Goal: Transaction & Acquisition: Obtain resource

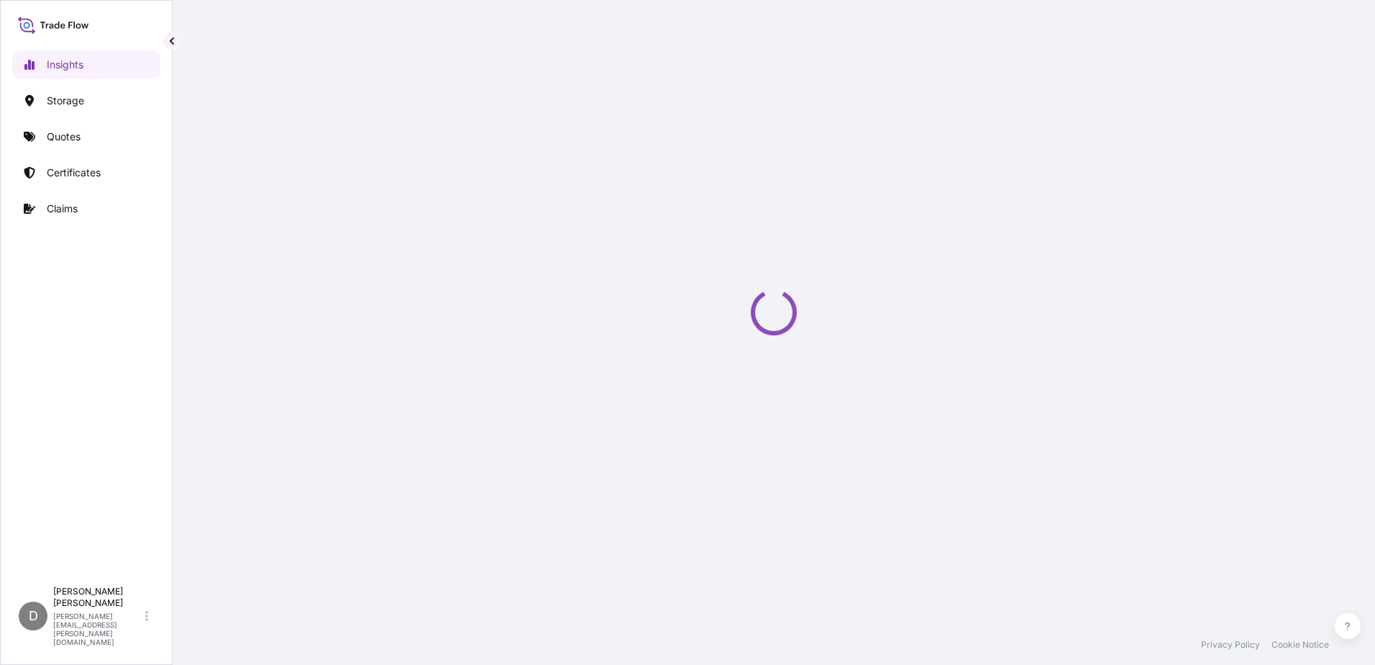
select select "2025"
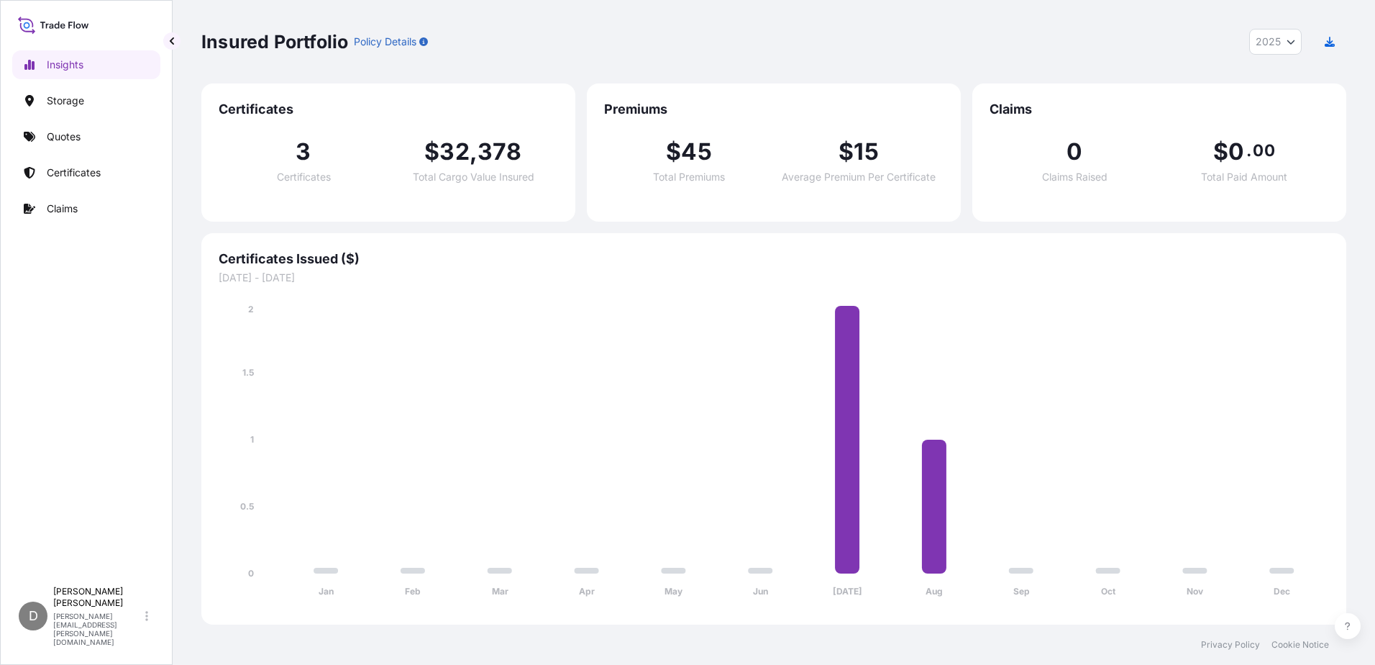
click at [75, 170] on p "Certificates" at bounding box center [74, 172] width 54 height 14
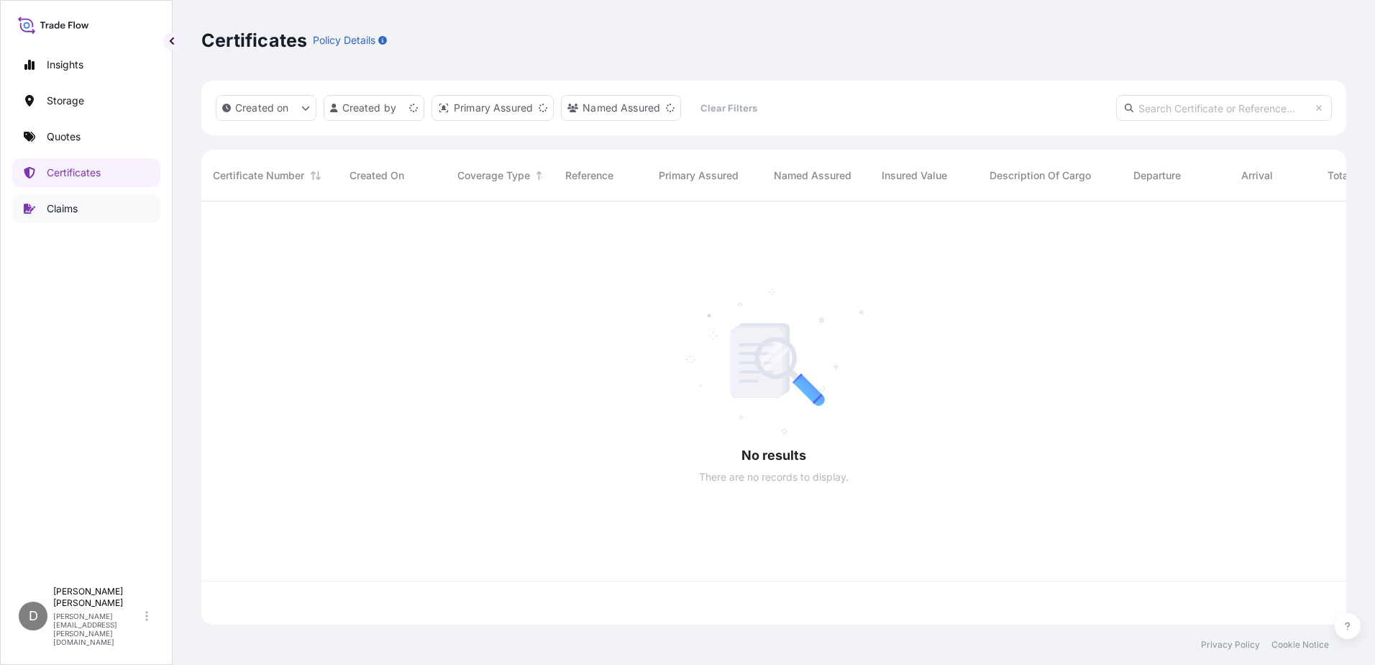
scroll to position [420, 1134]
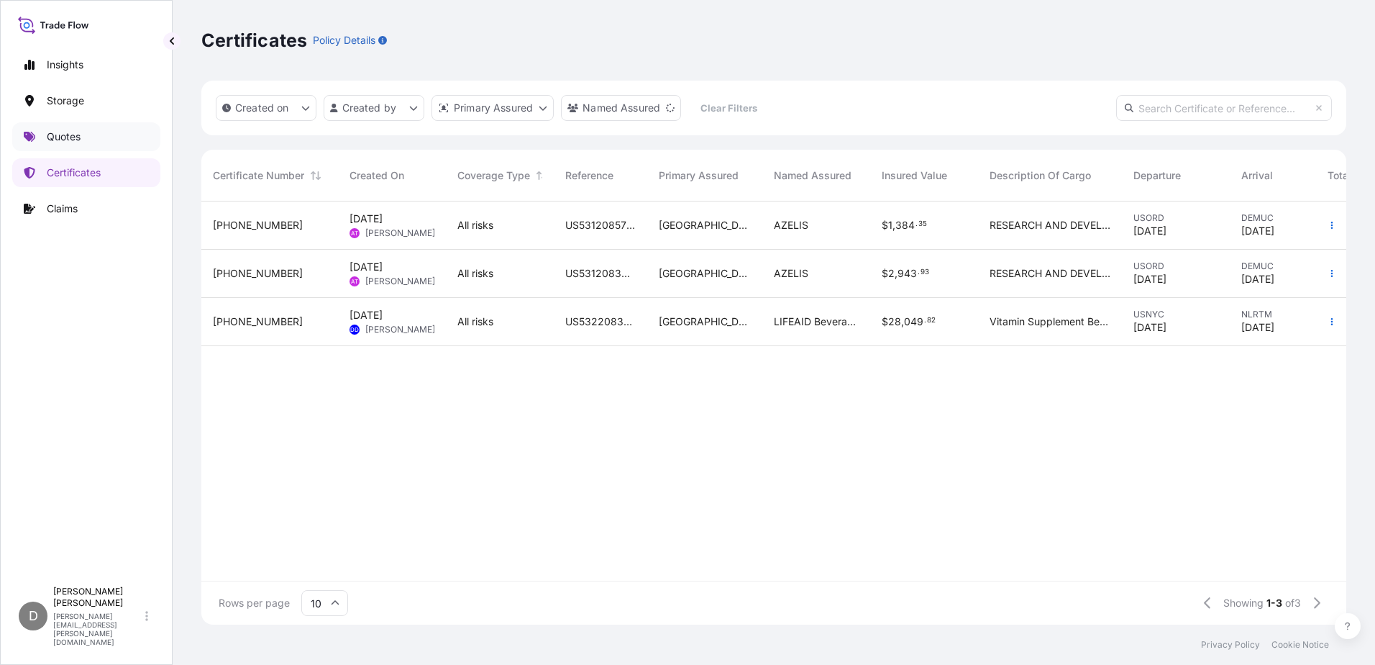
click at [70, 136] on p "Quotes" at bounding box center [64, 136] width 34 height 14
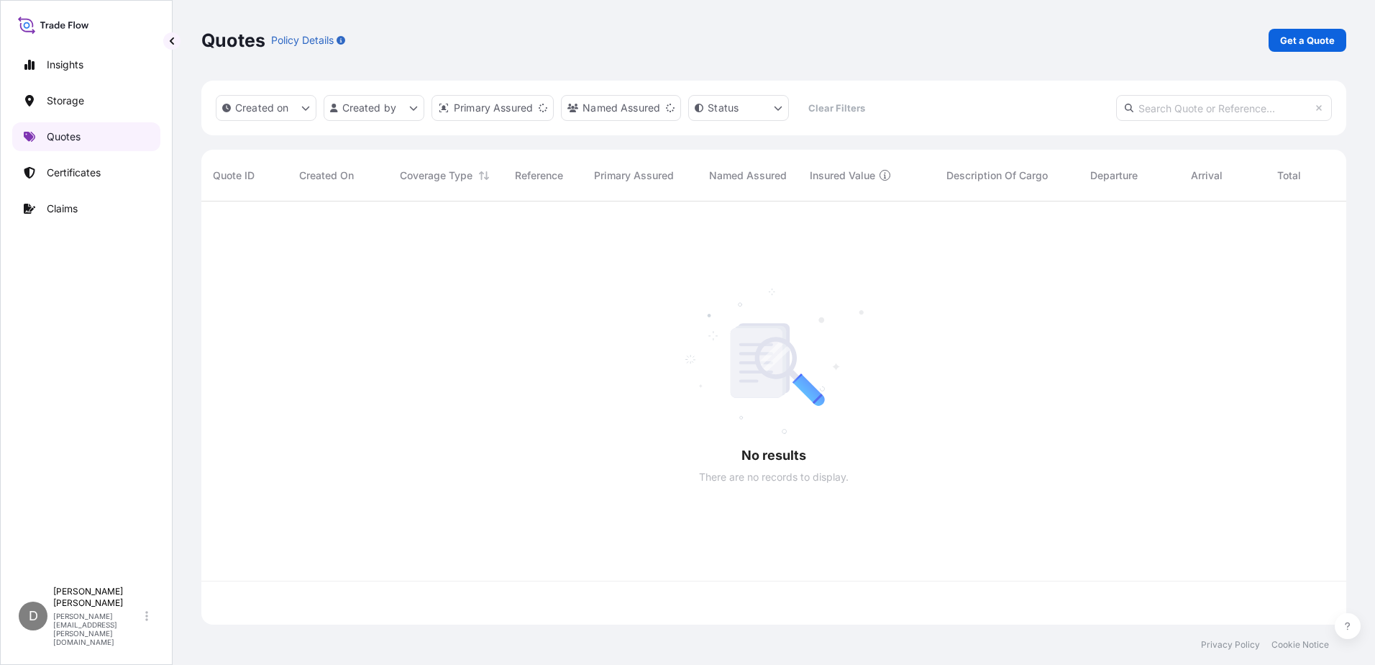
scroll to position [420, 1134]
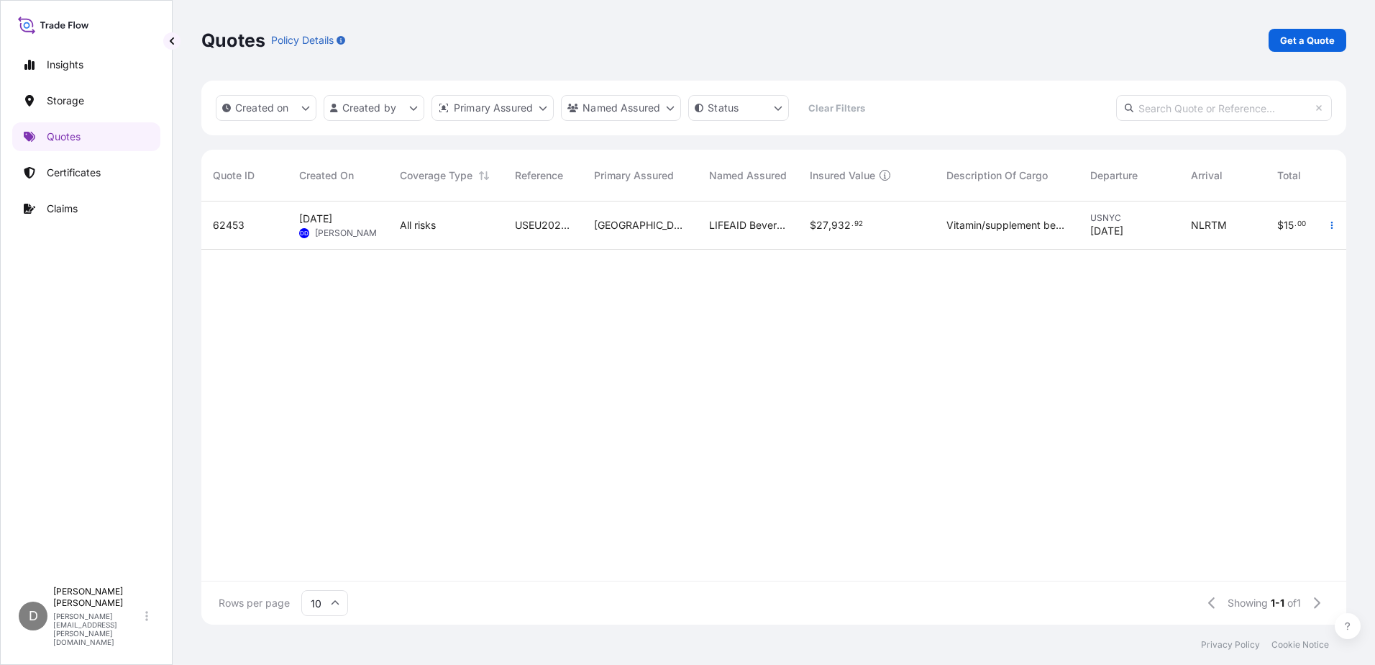
click at [241, 221] on span "62453" at bounding box center [229, 225] width 32 height 14
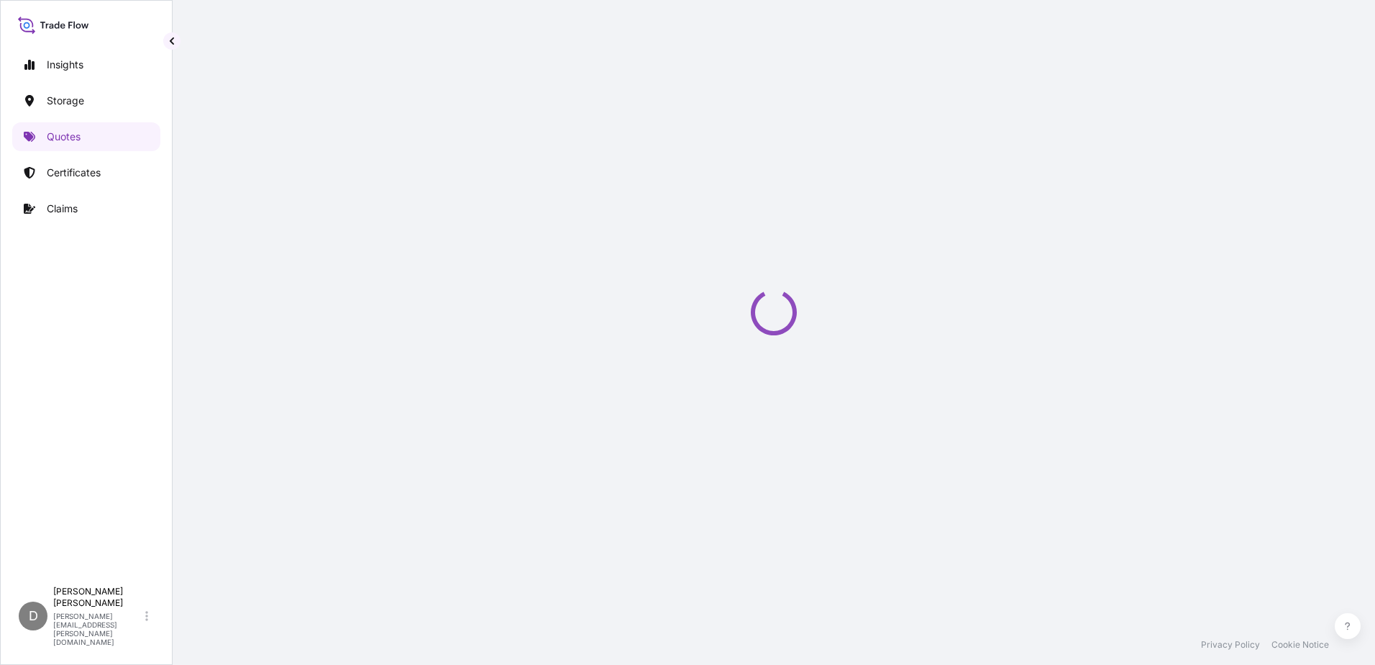
select select "Road / [GEOGRAPHIC_DATA]"
select select "Water"
select select "Road / [GEOGRAPHIC_DATA]"
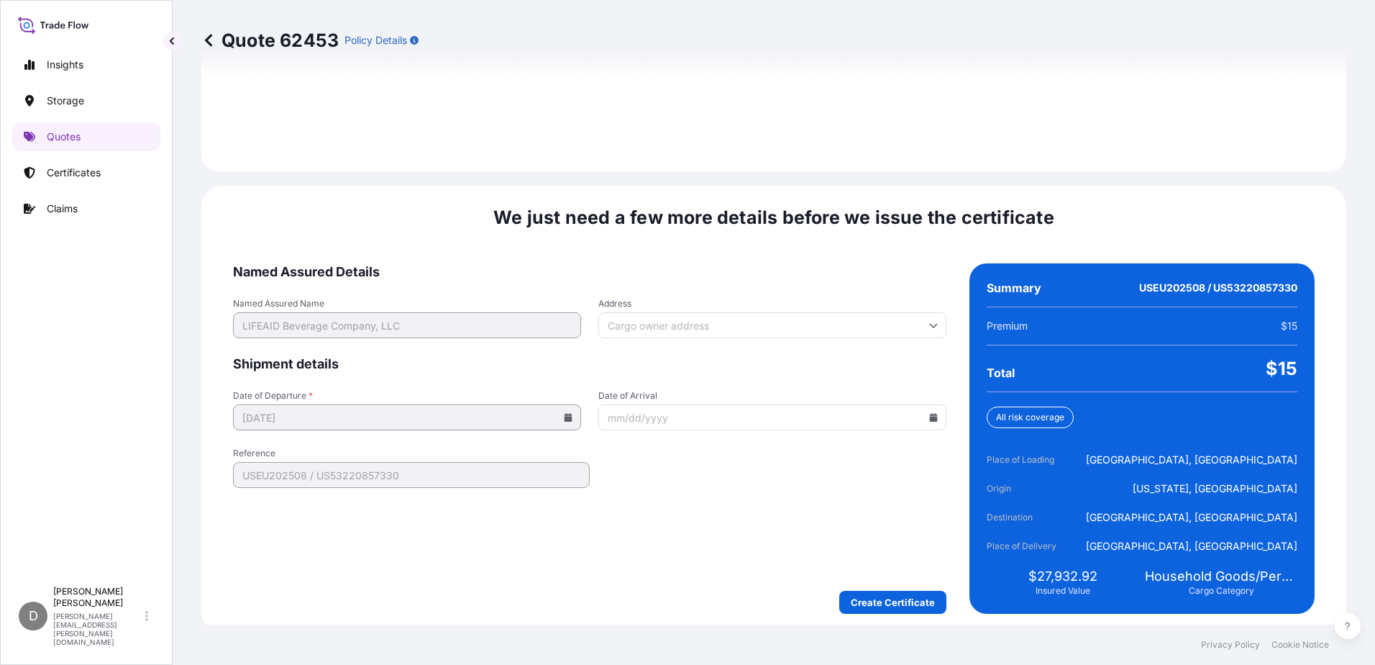
scroll to position [2133, 0]
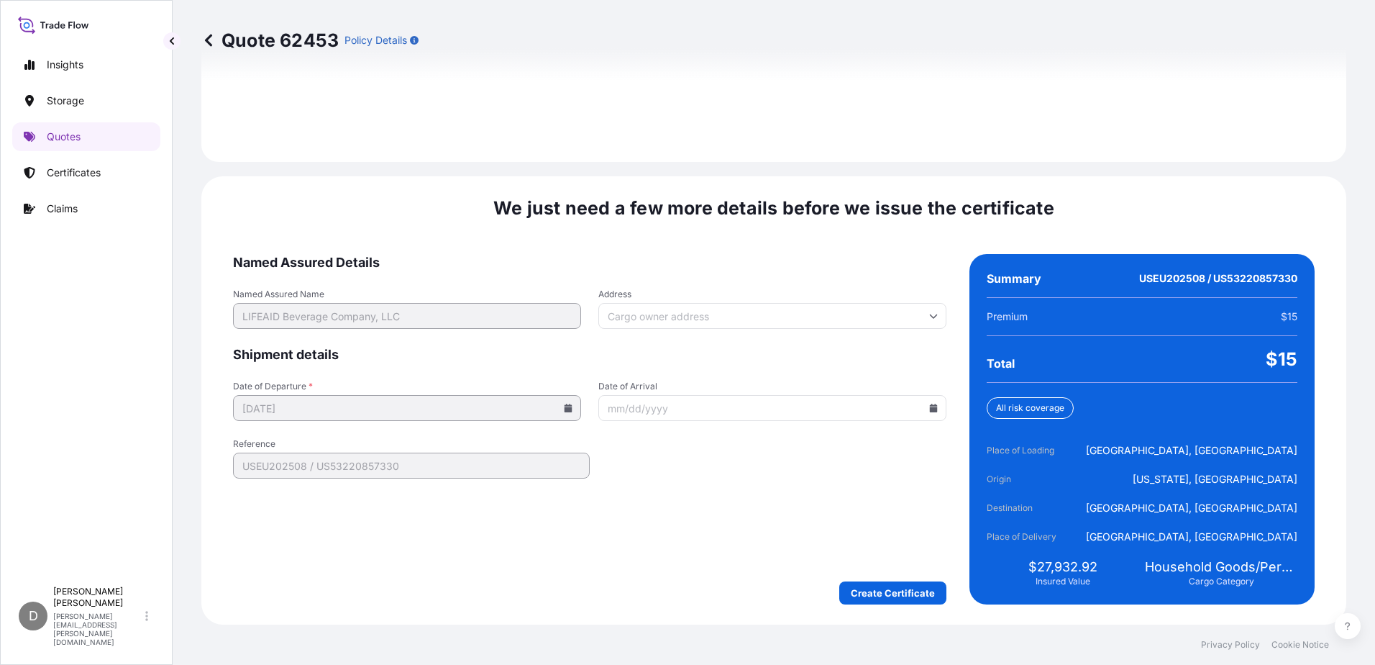
click at [657, 385] on span "Date of Arrival" at bounding box center [772, 386] width 348 height 12
click at [657, 395] on input "Date of Arrival" at bounding box center [772, 408] width 348 height 26
drag, startPoint x: 729, startPoint y: 412, endPoint x: 749, endPoint y: 414, distance: 20.2
click at [731, 412] on input "Date of Arrival" at bounding box center [772, 408] width 348 height 26
click at [930, 406] on icon at bounding box center [934, 407] width 8 height 9
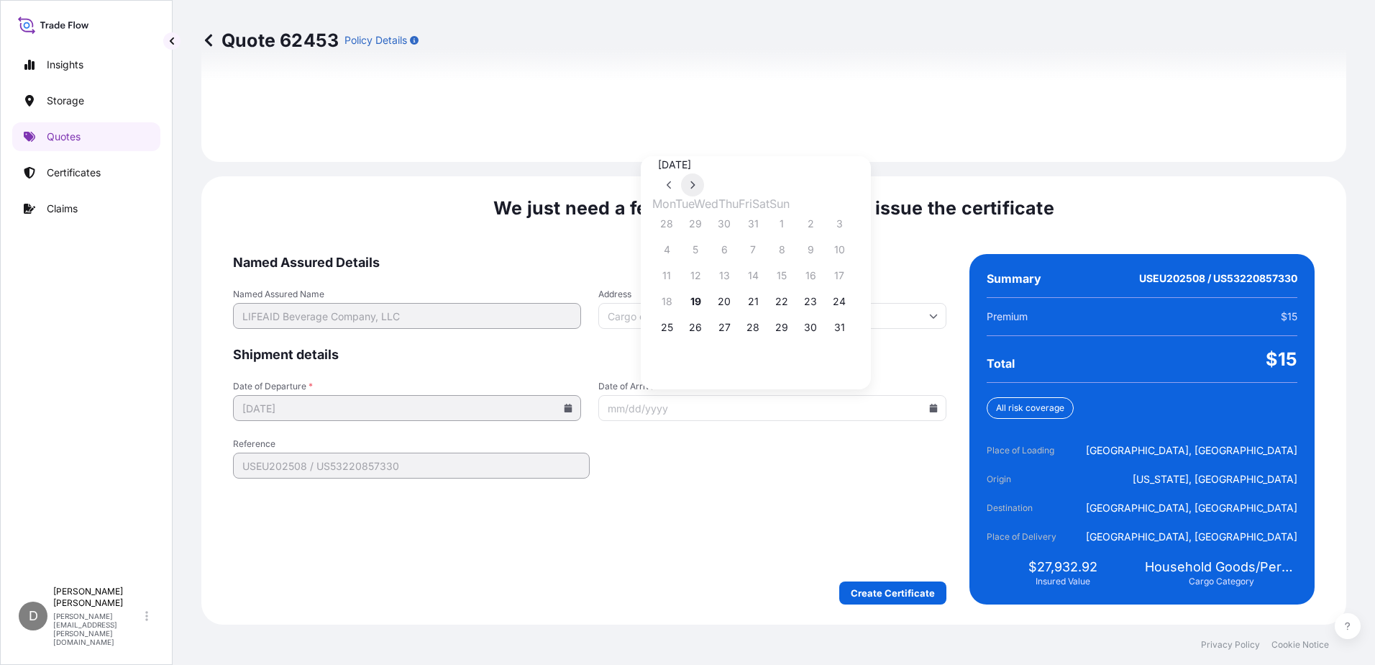
click at [704, 173] on button at bounding box center [692, 184] width 23 height 23
click at [727, 306] on button "24" at bounding box center [724, 301] width 23 height 23
type input "[DATE]"
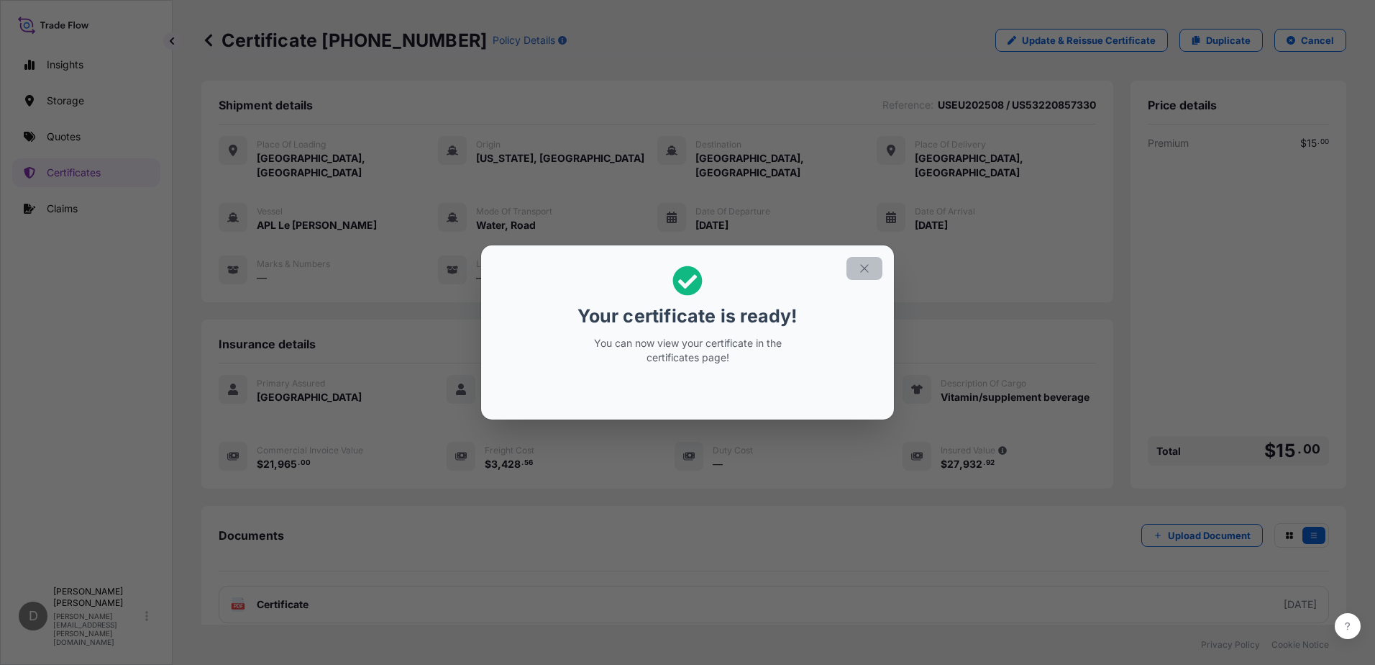
click at [865, 312] on h2 "Your certificate is ready! You can now view your certificate in the certificate…" at bounding box center [688, 315] width 390 height 117
click at [858, 267] on icon "button" at bounding box center [864, 268] width 13 height 13
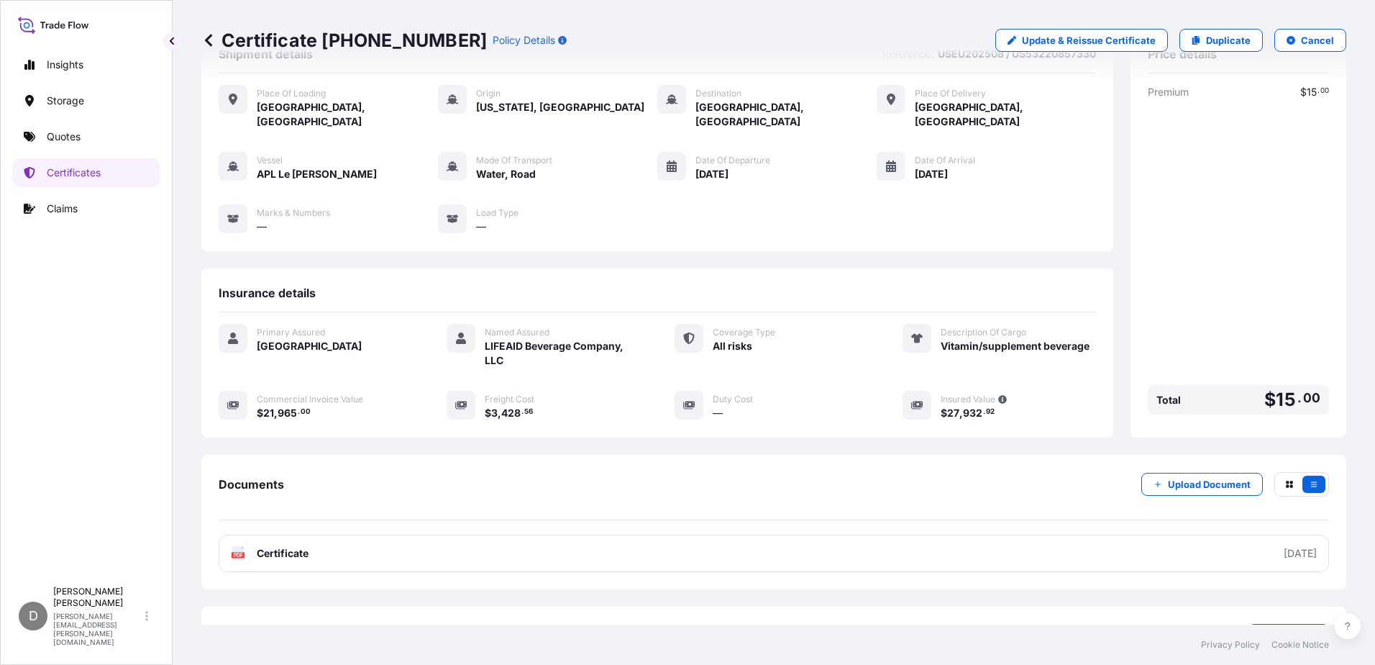
scroll to position [91, 0]
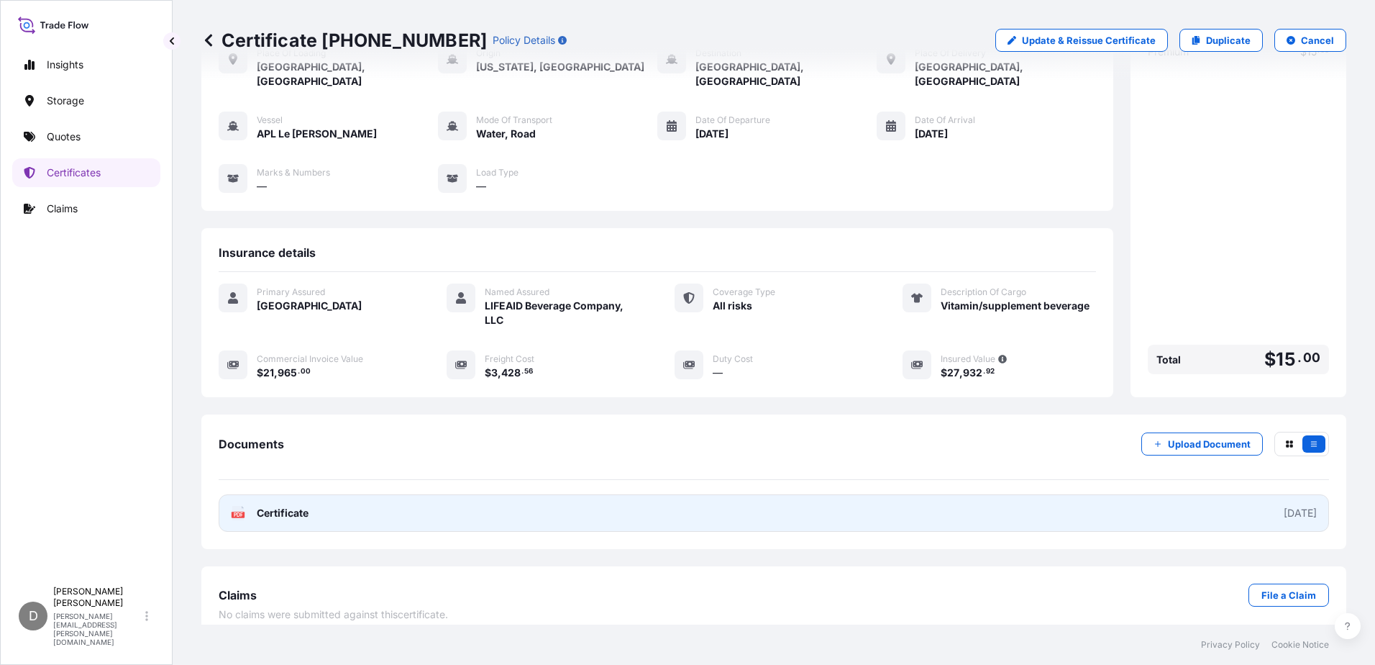
click at [265, 506] on link "PDF Certificate [DATE]" at bounding box center [774, 512] width 1110 height 37
